Goal: Use online tool/utility: Utilize a website feature to perform a specific function

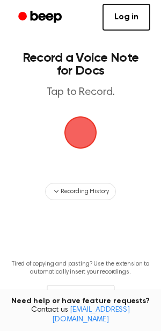
click at [72, 129] on span "button" at bounding box center [80, 132] width 30 height 30
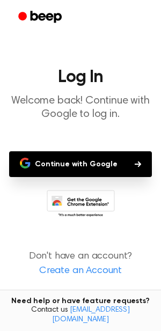
click at [89, 160] on button "Continue with Google" at bounding box center [80, 164] width 143 height 26
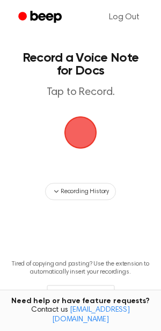
click at [78, 137] on span "button" at bounding box center [80, 132] width 30 height 30
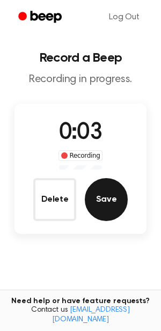
click at [112, 199] on button "Save" at bounding box center [106, 199] width 43 height 43
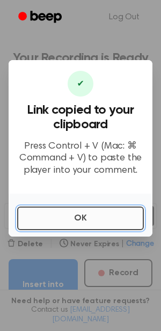
click at [90, 220] on button "OK" at bounding box center [80, 218] width 127 height 24
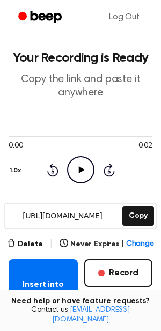
click at [78, 168] on icon "Play Audio" at bounding box center [80, 169] width 27 height 27
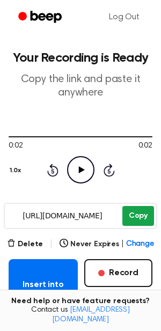
click at [137, 217] on button "Copy" at bounding box center [138, 216] width 32 height 20
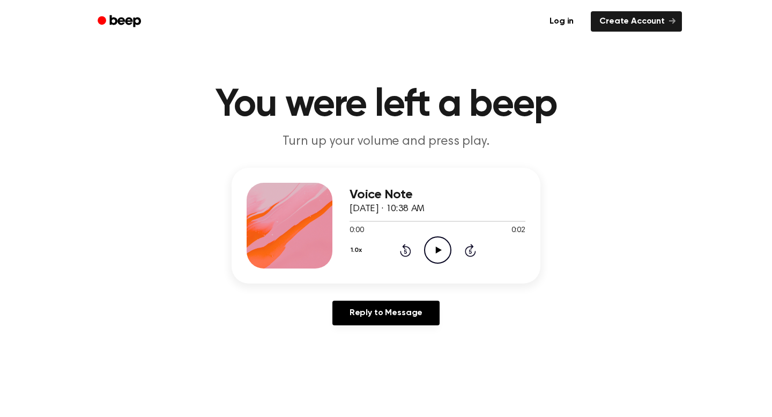
click at [433, 248] on icon "Play Audio" at bounding box center [437, 249] width 27 height 27
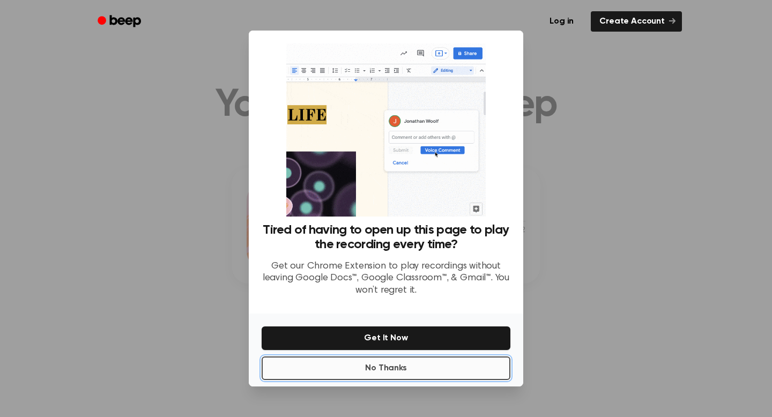
click at [361, 375] on button "No Thanks" at bounding box center [386, 368] width 249 height 24
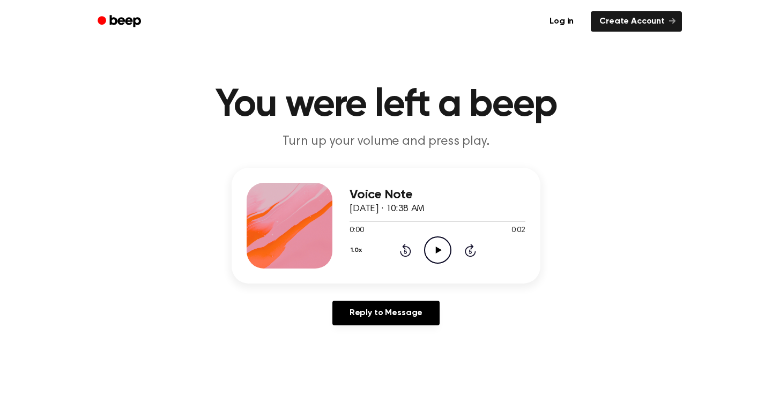
click at [440, 246] on icon "Play Audio" at bounding box center [437, 249] width 27 height 27
click at [437, 252] on icon "Play Audio" at bounding box center [437, 249] width 27 height 27
click at [437, 252] on icon "Pause Audio" at bounding box center [437, 249] width 27 height 27
click at [437, 252] on icon "Play Audio" at bounding box center [437, 249] width 27 height 27
click at [436, 253] on icon "Play Audio" at bounding box center [437, 249] width 27 height 27
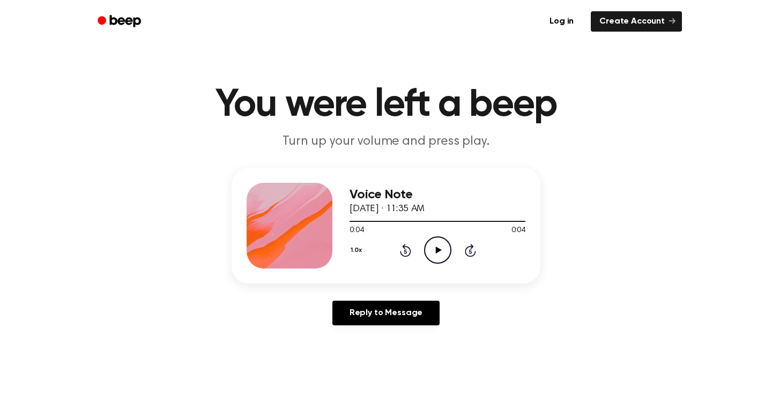
click at [439, 251] on icon at bounding box center [438, 250] width 6 height 7
click at [437, 248] on icon at bounding box center [438, 250] width 6 height 7
click at [440, 246] on icon "Play Audio" at bounding box center [437, 249] width 27 height 27
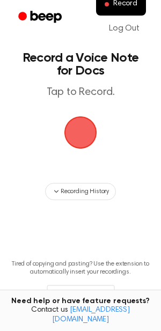
click at [72, 133] on span "button" at bounding box center [80, 132] width 33 height 33
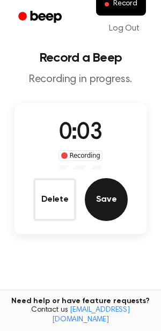
click at [101, 192] on button "Save" at bounding box center [106, 199] width 43 height 43
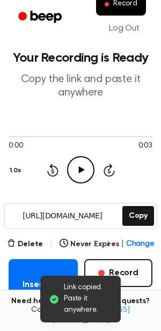
click at [80, 173] on icon "Play Audio" at bounding box center [80, 169] width 27 height 27
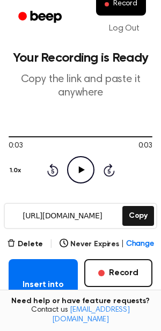
click at [78, 176] on icon "Play Audio" at bounding box center [80, 169] width 27 height 27
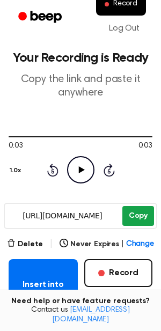
click at [137, 217] on button "Copy" at bounding box center [138, 216] width 32 height 20
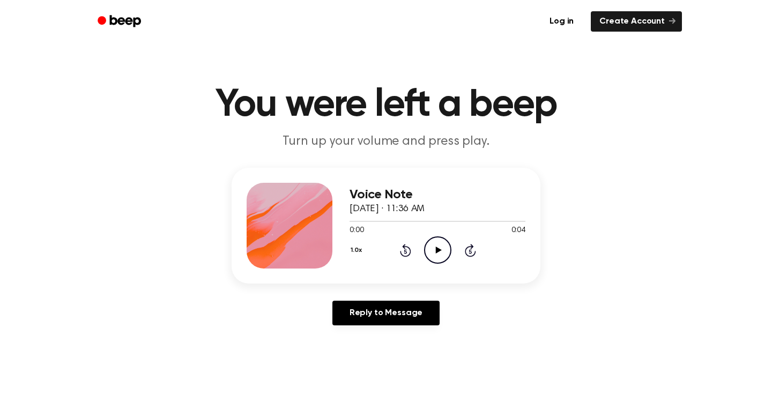
click at [429, 249] on icon "Play Audio" at bounding box center [437, 249] width 27 height 27
click at [432, 251] on icon "Play Audio" at bounding box center [437, 249] width 27 height 27
click at [437, 250] on icon at bounding box center [438, 250] width 6 height 7
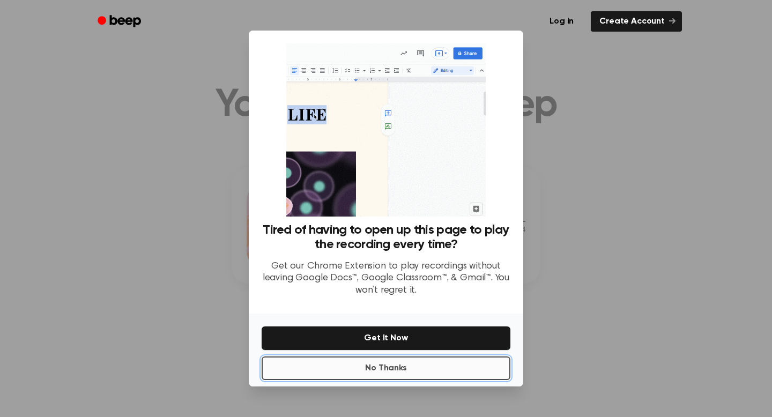
click at [359, 373] on button "No Thanks" at bounding box center [386, 368] width 249 height 24
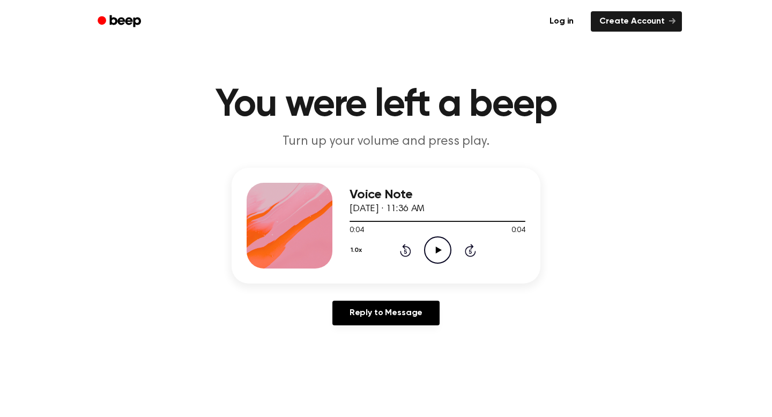
click at [436, 255] on icon "Play Audio" at bounding box center [437, 249] width 27 height 27
click at [444, 234] on div "0:04 0:04" at bounding box center [438, 230] width 176 height 11
click at [436, 242] on icon "Play Audio" at bounding box center [437, 249] width 27 height 27
click at [441, 248] on icon "Play Audio" at bounding box center [437, 249] width 27 height 27
click at [439, 248] on icon "Play Audio" at bounding box center [437, 249] width 27 height 27
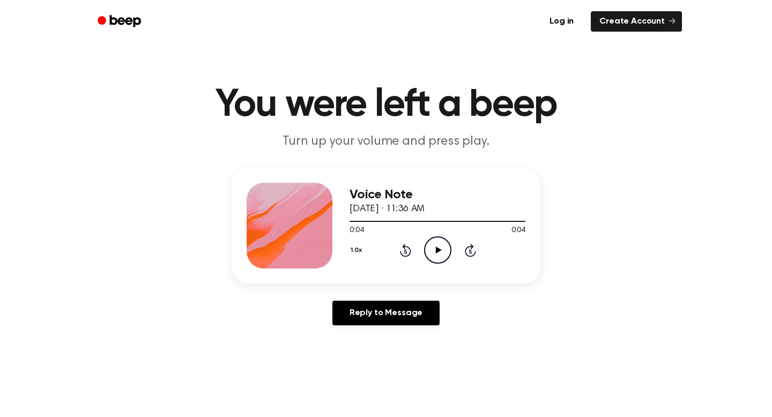
click at [437, 245] on icon "Play Audio" at bounding box center [437, 249] width 27 height 27
click at [428, 249] on icon "Play Audio" at bounding box center [437, 249] width 27 height 27
click at [436, 255] on icon "Play Audio" at bounding box center [437, 249] width 27 height 27
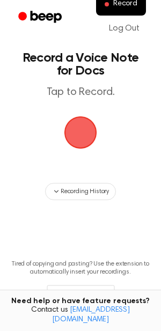
click at [72, 140] on span "button" at bounding box center [80, 132] width 30 height 30
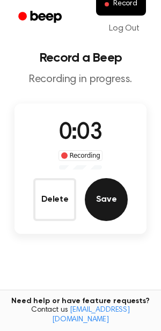
click at [100, 192] on button "Save" at bounding box center [106, 199] width 43 height 43
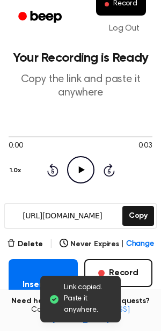
click at [84, 174] on icon "Play Audio" at bounding box center [80, 169] width 27 height 27
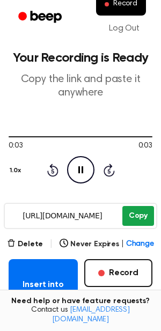
click at [129, 220] on button "Copy" at bounding box center [138, 216] width 32 height 20
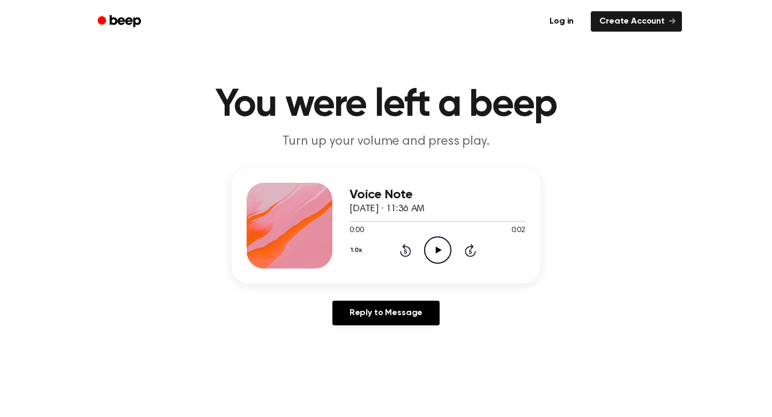
click at [440, 243] on icon "Play Audio" at bounding box center [437, 249] width 27 height 27
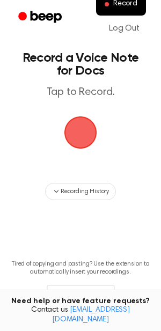
click at [72, 125] on span "button" at bounding box center [80, 132] width 33 height 33
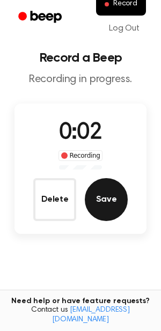
click at [102, 198] on button "Save" at bounding box center [106, 199] width 43 height 43
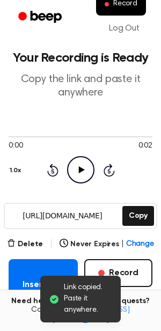
click at [72, 169] on icon "Play Audio" at bounding box center [80, 169] width 27 height 27
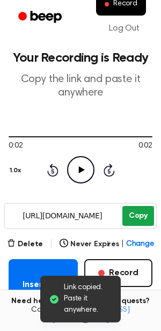
click at [137, 216] on button "Copy" at bounding box center [138, 216] width 32 height 20
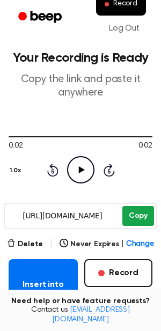
click at [134, 223] on button "Copy" at bounding box center [138, 216] width 32 height 20
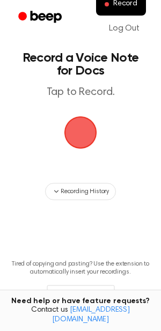
click at [75, 132] on span "button" at bounding box center [80, 132] width 30 height 30
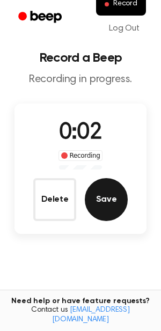
click at [96, 189] on button "Save" at bounding box center [106, 199] width 43 height 43
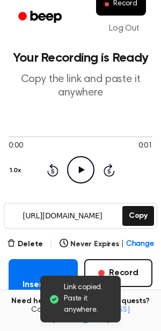
click at [136, 201] on main "Link copied. Paste it anywhere. Your Recording is Ready Copy the link and paste…" at bounding box center [80, 245] width 161 height 491
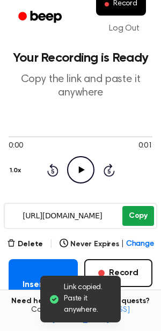
click at [132, 211] on button "Copy" at bounding box center [138, 216] width 32 height 20
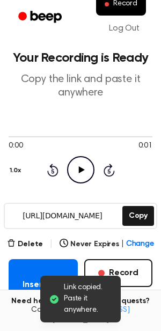
click at [77, 171] on icon "Play Audio" at bounding box center [80, 169] width 27 height 27
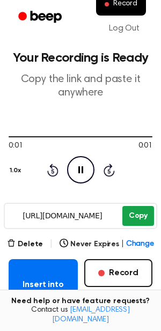
click at [127, 216] on button "Copy" at bounding box center [138, 216] width 32 height 20
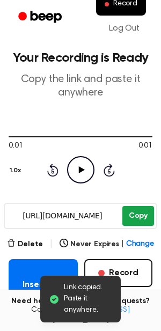
click at [134, 214] on button "Copy" at bounding box center [138, 216] width 32 height 20
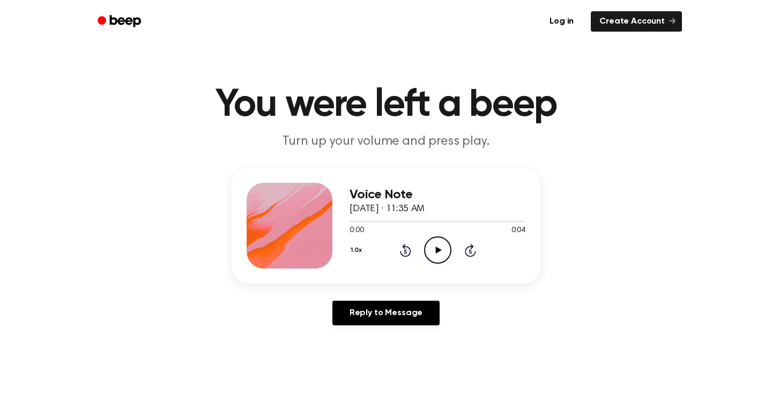
click at [433, 257] on icon "Play Audio" at bounding box center [437, 249] width 27 height 27
click at [444, 250] on icon "Play Audio" at bounding box center [437, 249] width 27 height 27
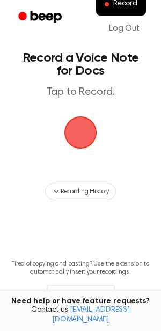
click at [90, 131] on span "button" at bounding box center [80, 132] width 36 height 36
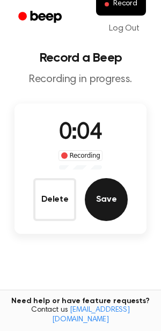
click at [103, 197] on button "Save" at bounding box center [106, 199] width 43 height 43
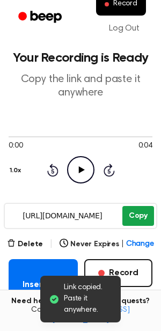
click at [127, 214] on button "Copy" at bounding box center [138, 216] width 32 height 20
click at [133, 218] on button "Copy" at bounding box center [138, 216] width 32 height 20
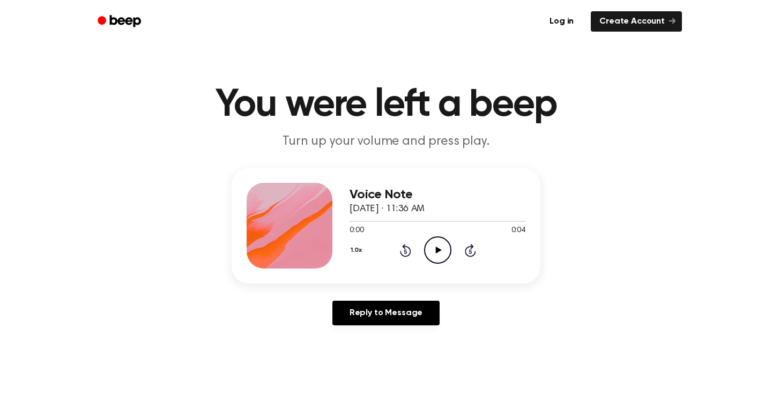
click at [432, 246] on icon "Play Audio" at bounding box center [437, 249] width 27 height 27
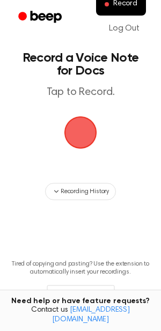
click at [72, 119] on span "button" at bounding box center [80, 132] width 30 height 30
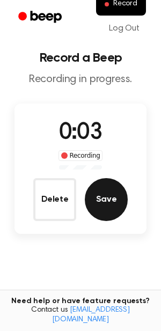
click at [96, 191] on button "Save" at bounding box center [106, 199] width 43 height 43
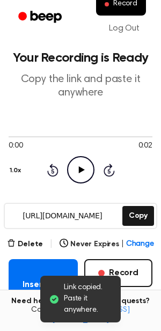
click at [69, 166] on icon "Play Audio" at bounding box center [80, 169] width 27 height 27
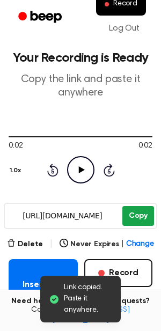
click at [133, 218] on button "Copy" at bounding box center [138, 216] width 32 height 20
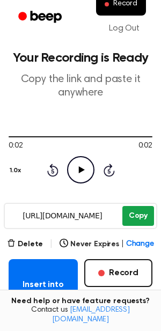
click at [132, 220] on button "Copy" at bounding box center [138, 216] width 32 height 20
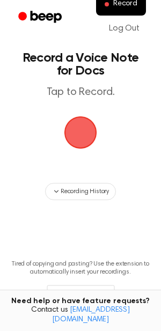
click at [66, 127] on span "button" at bounding box center [80, 132] width 36 height 36
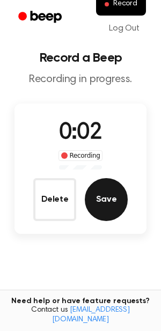
click at [106, 193] on button "Save" at bounding box center [106, 199] width 43 height 43
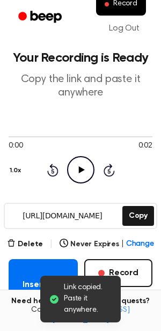
click at [81, 170] on icon at bounding box center [81, 169] width 6 height 7
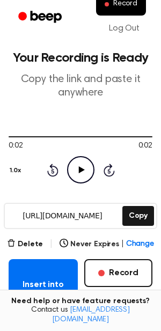
click at [85, 168] on icon "Play Audio" at bounding box center [80, 169] width 27 height 27
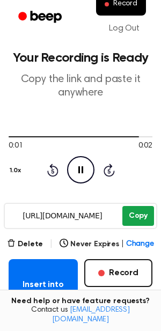
click at [133, 213] on button "Copy" at bounding box center [138, 216] width 32 height 20
click at [136, 218] on button "Copy" at bounding box center [138, 216] width 32 height 20
